Goal: Complete application form

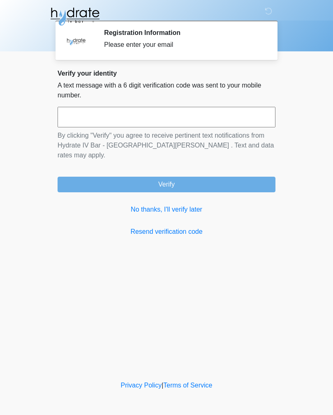
click at [229, 123] on input "text" at bounding box center [167, 117] width 218 height 21
type input "******"
click at [236, 179] on button "Verify" at bounding box center [167, 185] width 218 height 16
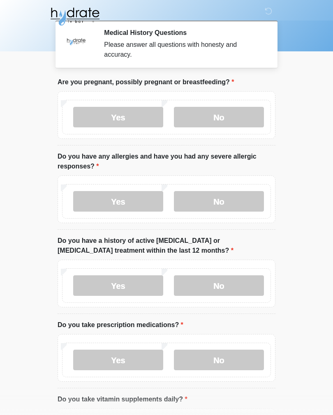
click at [241, 127] on label "No" at bounding box center [219, 117] width 90 height 21
click at [243, 210] on label "No" at bounding box center [219, 201] width 90 height 21
click at [256, 293] on label "No" at bounding box center [219, 285] width 90 height 21
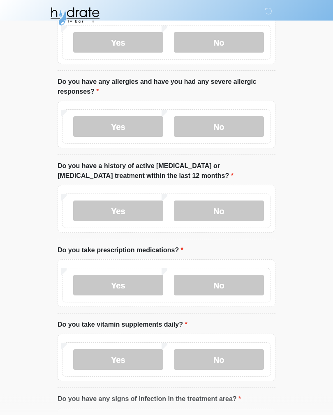
scroll to position [76, 0]
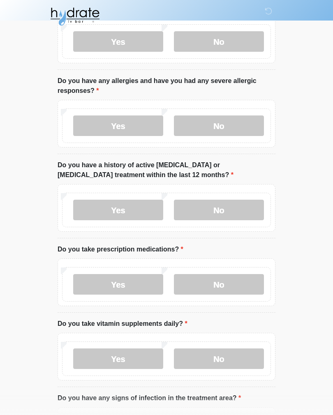
click at [145, 293] on label "Yes" at bounding box center [118, 284] width 90 height 21
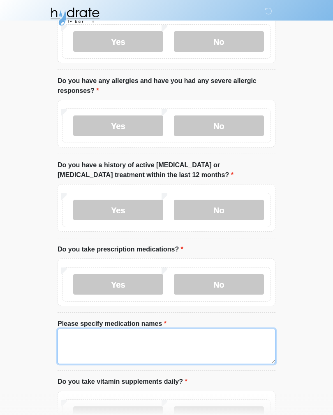
click at [198, 345] on textarea "Please specify medication names" at bounding box center [167, 346] width 218 height 35
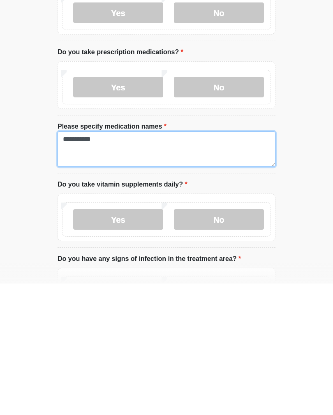
type textarea "**********"
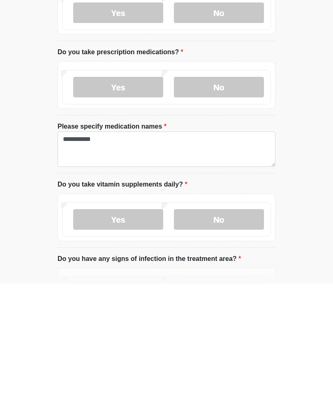
click at [144, 341] on label "Yes" at bounding box center [118, 351] width 90 height 21
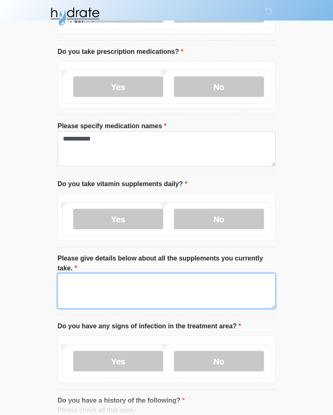
click at [206, 289] on textarea "Please give details below about all the supplements you currently take." at bounding box center [167, 290] width 218 height 35
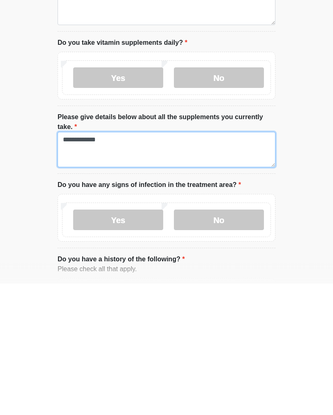
type textarea "**********"
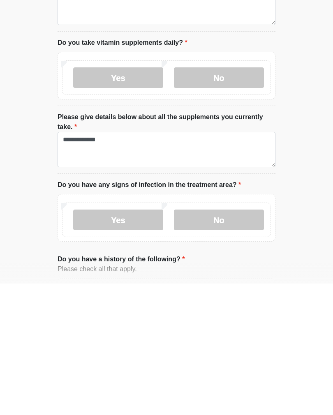
click at [240, 341] on label "No" at bounding box center [219, 351] width 90 height 21
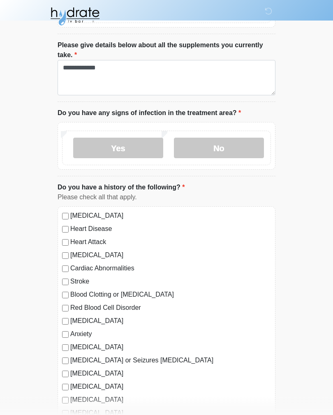
scroll to position [487, 0]
click at [111, 217] on label "[MEDICAL_DATA]" at bounding box center [170, 216] width 201 height 10
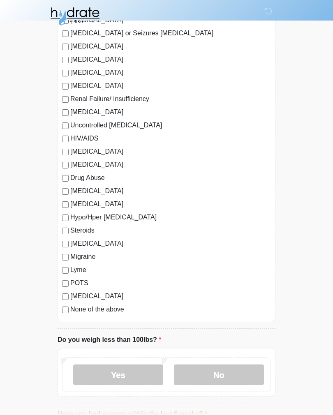
scroll to position [814, 0]
click at [234, 375] on label "No" at bounding box center [219, 375] width 90 height 21
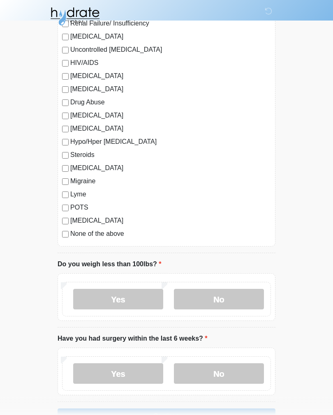
scroll to position [928, 0]
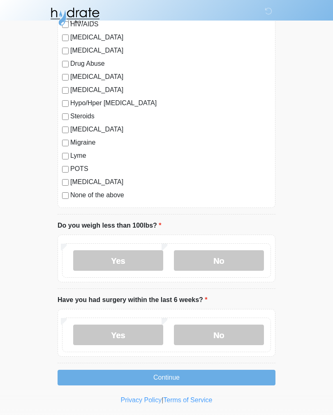
click at [249, 336] on label "No" at bounding box center [219, 335] width 90 height 21
click at [241, 375] on button "Continue" at bounding box center [167, 378] width 218 height 16
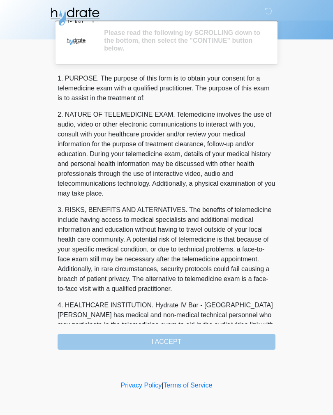
scroll to position [0, 0]
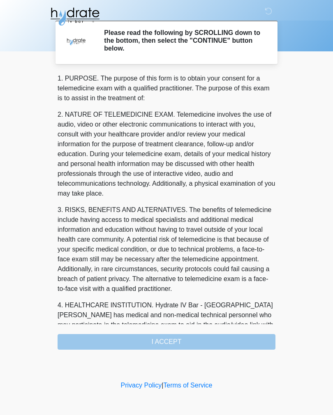
click at [253, 340] on div "1. PURPOSE. The purpose of this form is to obtain your consent for a telemedici…" at bounding box center [167, 212] width 218 height 276
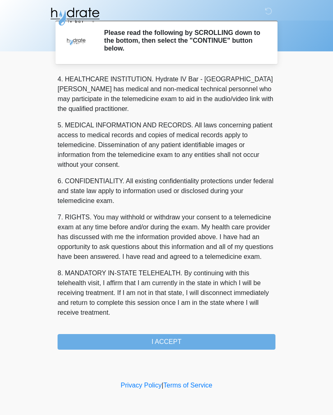
click at [244, 348] on button "I ACCEPT" at bounding box center [167, 342] width 218 height 16
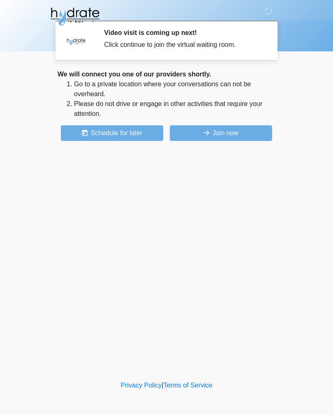
click at [265, 136] on button "Join now" at bounding box center [221, 133] width 102 height 16
